Goal: Task Accomplishment & Management: Use online tool/utility

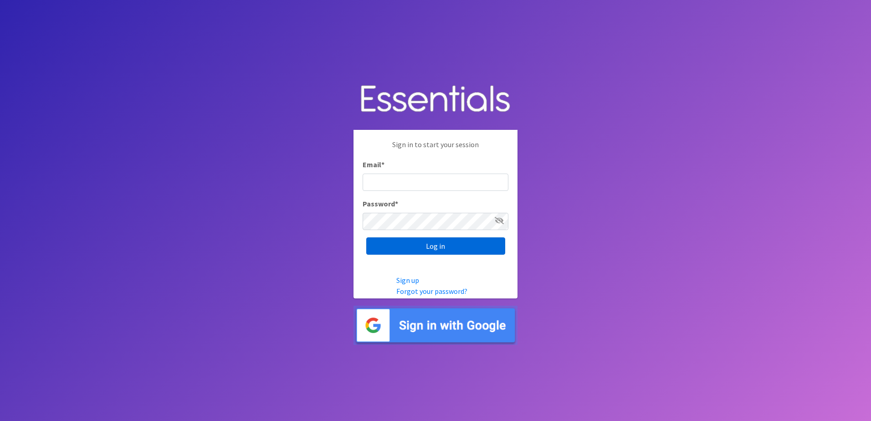
type input "[EMAIL_ADDRESS][DOMAIN_NAME]"
click at [447, 246] on input "Log in" at bounding box center [435, 245] width 139 height 17
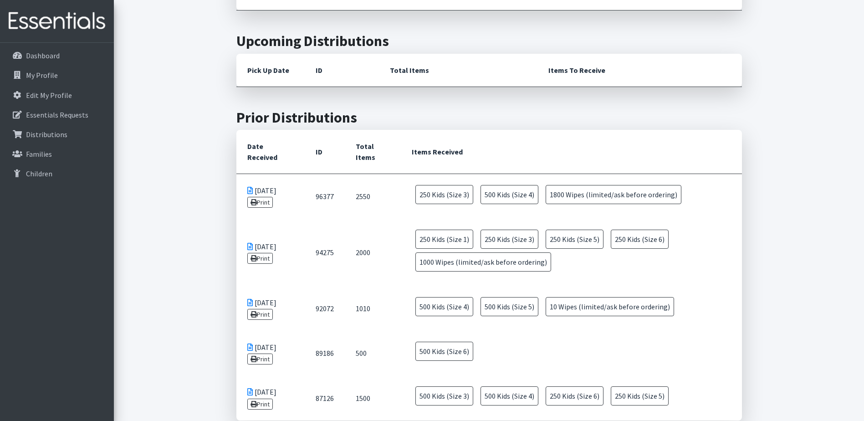
scroll to position [319, 0]
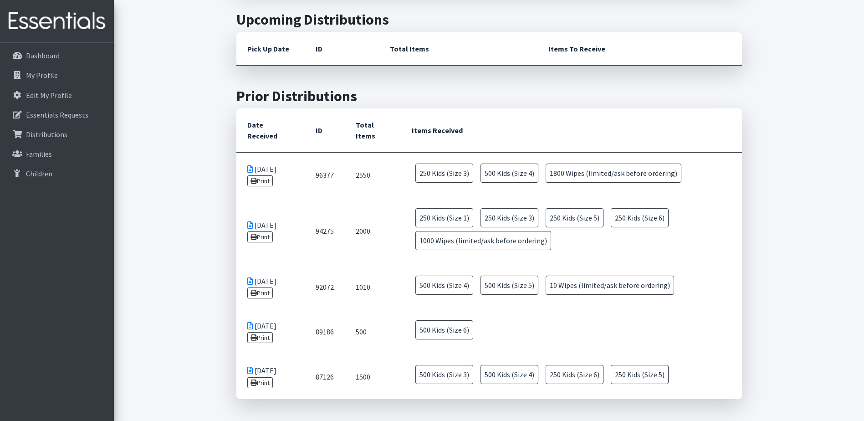
click at [294, 199] on td "[DATE] Print" at bounding box center [270, 230] width 68 height 67
click at [568, 173] on span "1800 Wipes (limited/ask before ordering)" at bounding box center [614, 172] width 136 height 19
click at [457, 175] on span "250 Kids (Size 3)" at bounding box center [444, 172] width 58 height 19
click at [267, 181] on link "Print" at bounding box center [260, 180] width 26 height 11
